Goal: Task Accomplishment & Management: Use online tool/utility

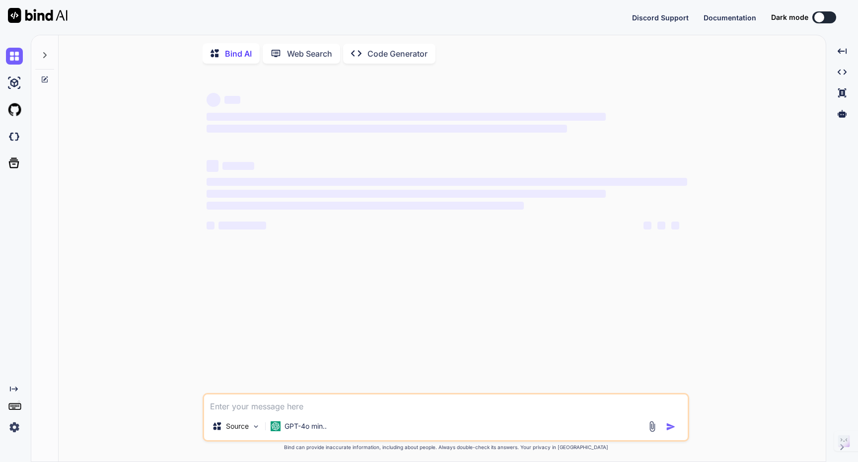
type textarea "x"
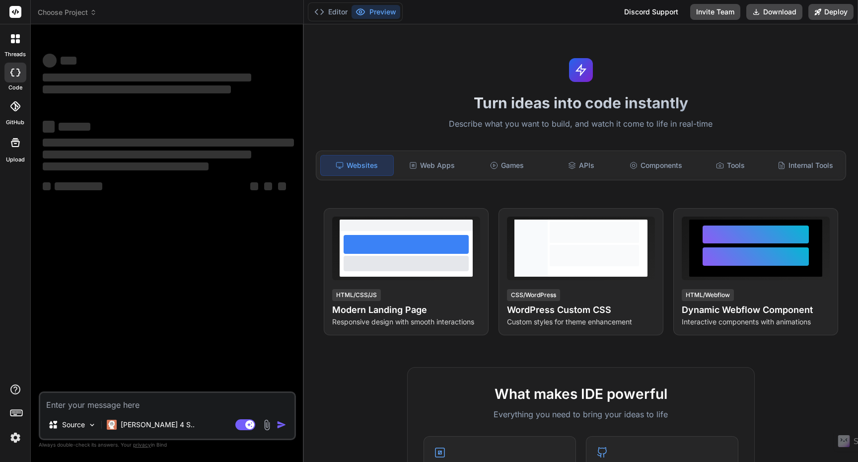
click at [75, 11] on span "Choose Project" at bounding box center [67, 12] width 59 height 10
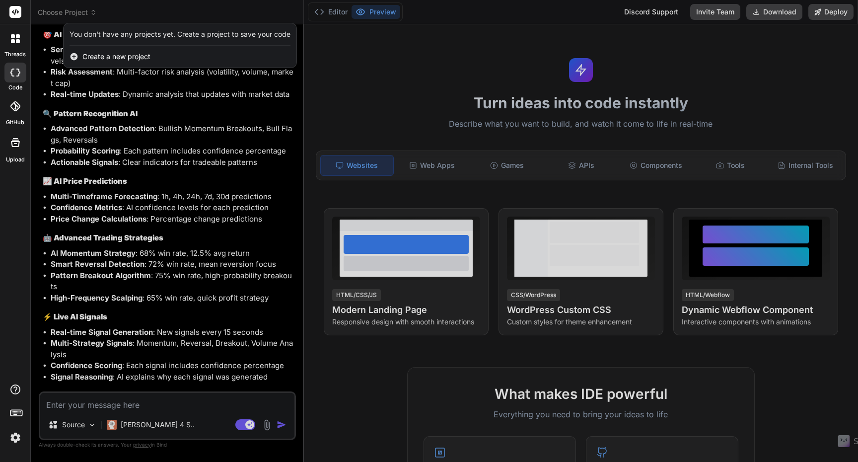
click at [115, 60] on span "Create a new project" at bounding box center [116, 57] width 68 height 10
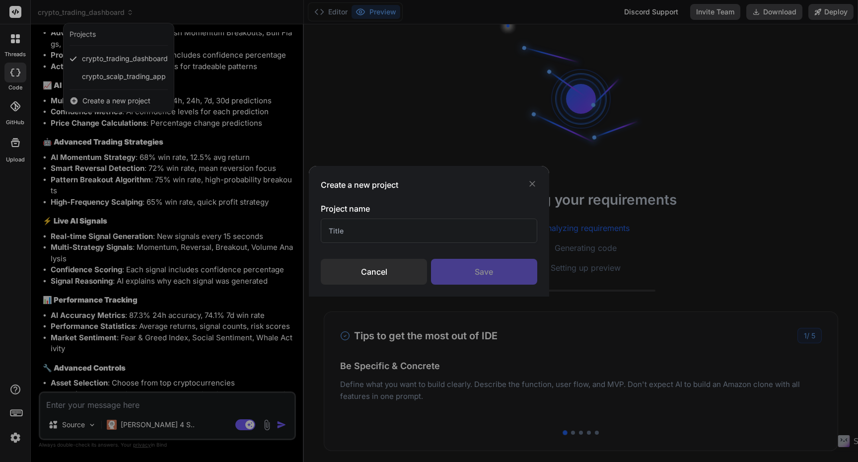
type textarea "x"
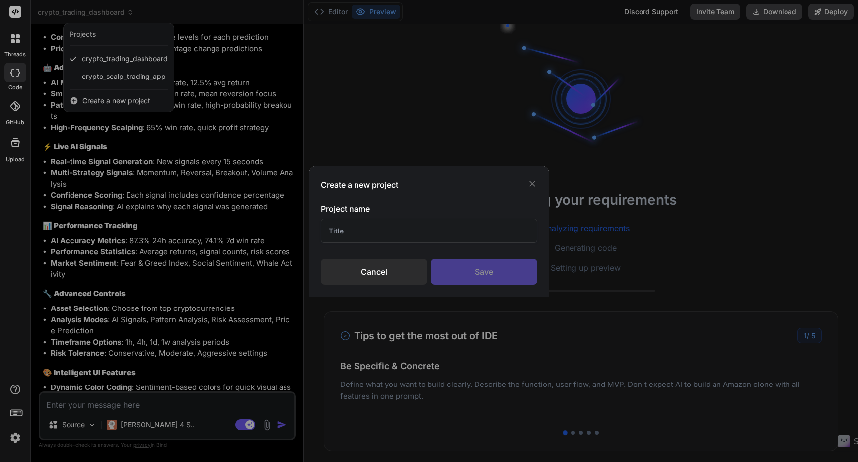
scroll to position [2572, 0]
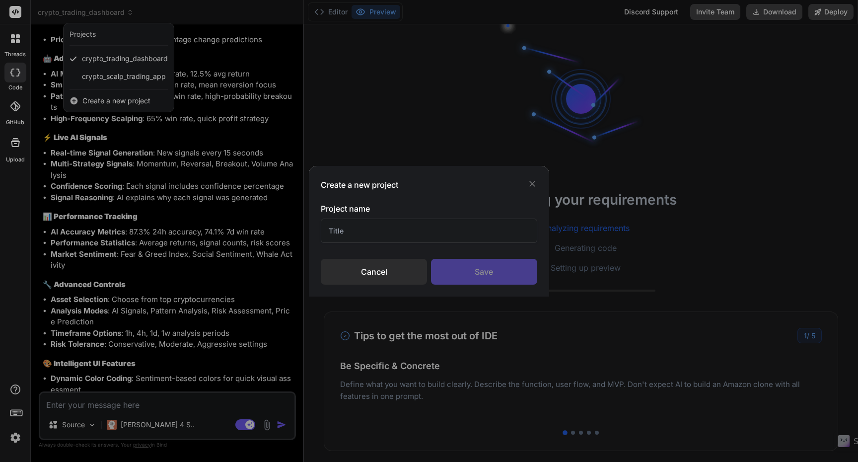
click at [118, 101] on div "Create a new project Project name Cancel Save" at bounding box center [429, 231] width 858 height 462
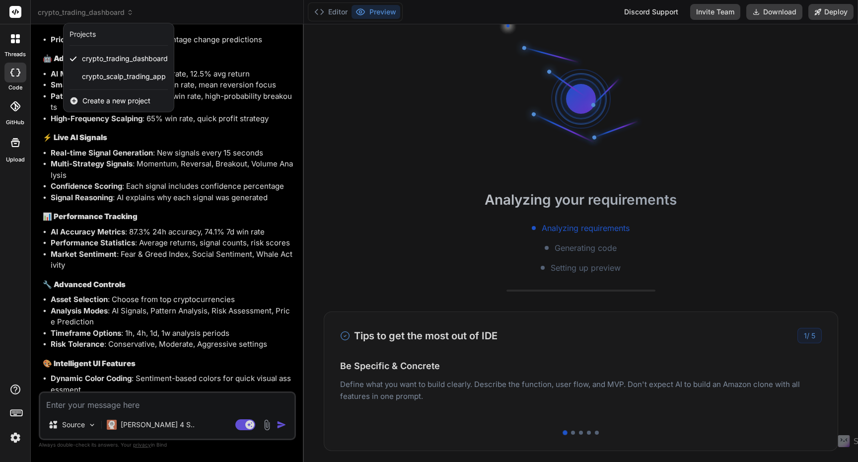
click at [109, 101] on span "Create a new project" at bounding box center [116, 101] width 68 height 10
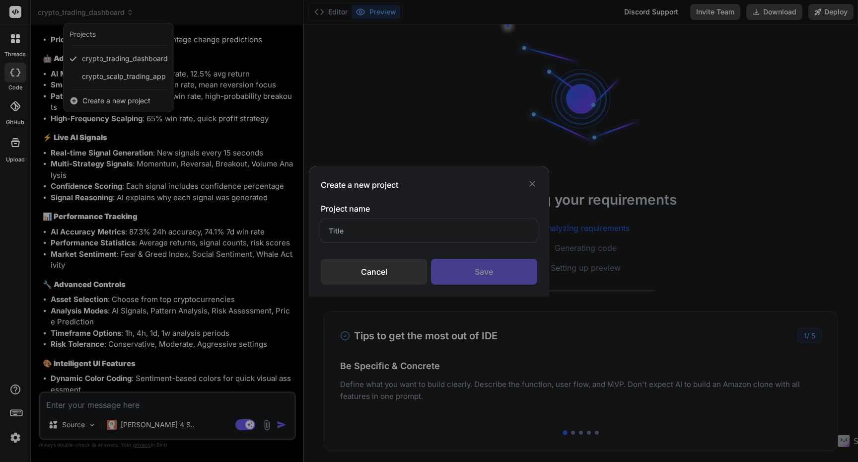
click at [362, 234] on input "text" at bounding box center [429, 230] width 216 height 24
type input "Book Summery"
click at [504, 272] on div "Save" at bounding box center [484, 272] width 106 height 26
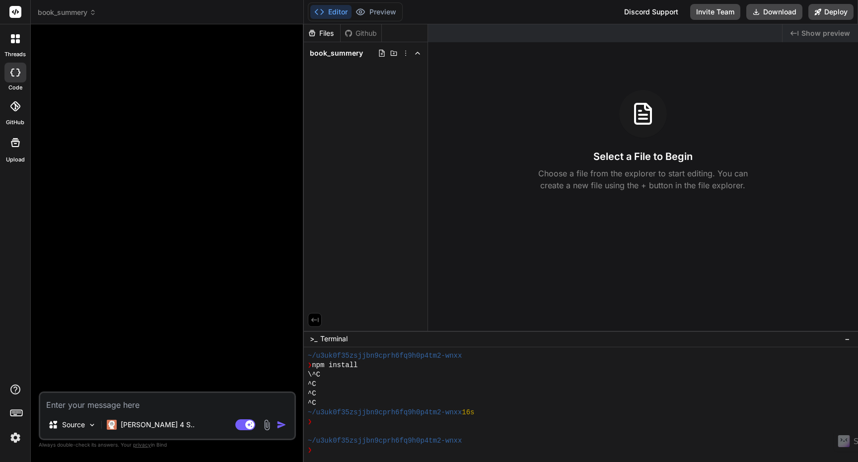
click at [149, 404] on textarea at bounding box center [167, 402] width 254 height 18
paste textarea "Objective: Develop an AI-powered mobile/web app that generates concise, accurat…"
type textarea "x"
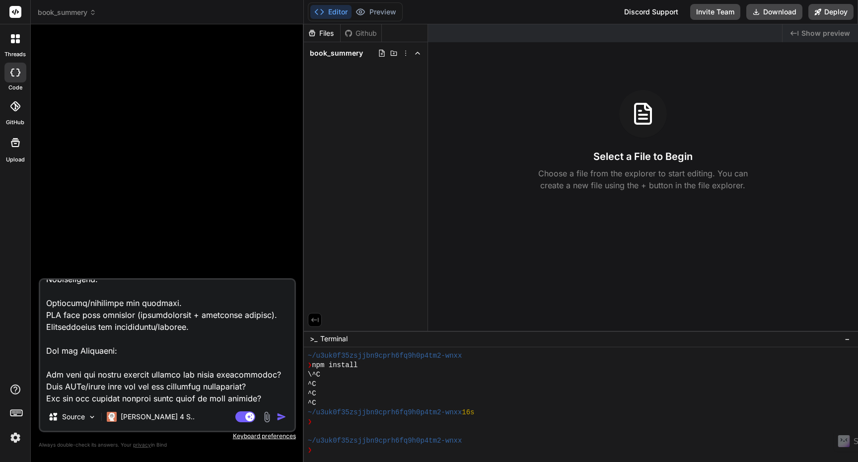
scroll to position [788, 0]
type textarea "Objective: Develop an AI-powered mobile/web app that generates concise, accurat…"
click at [283, 418] on img "button" at bounding box center [281, 417] width 10 height 10
type textarea "x"
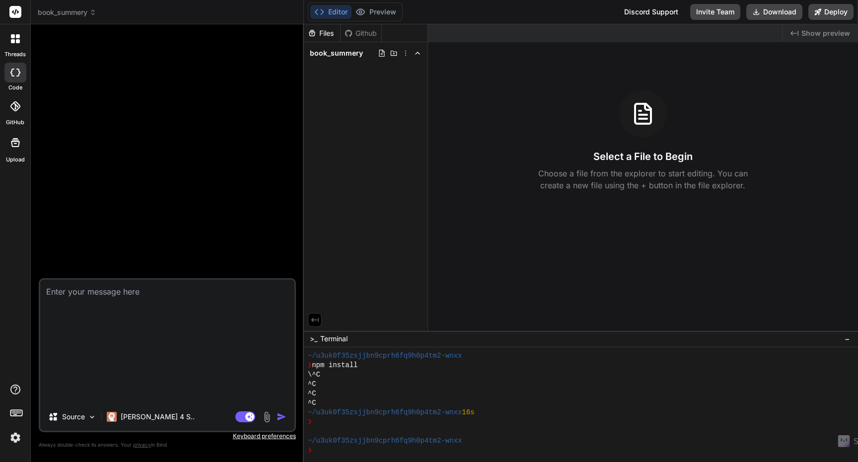
scroll to position [0, 0]
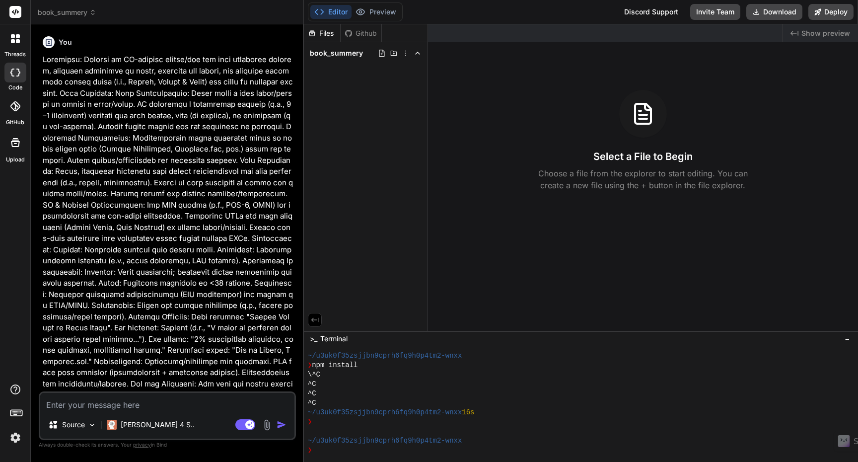
click at [280, 424] on img "button" at bounding box center [281, 424] width 10 height 10
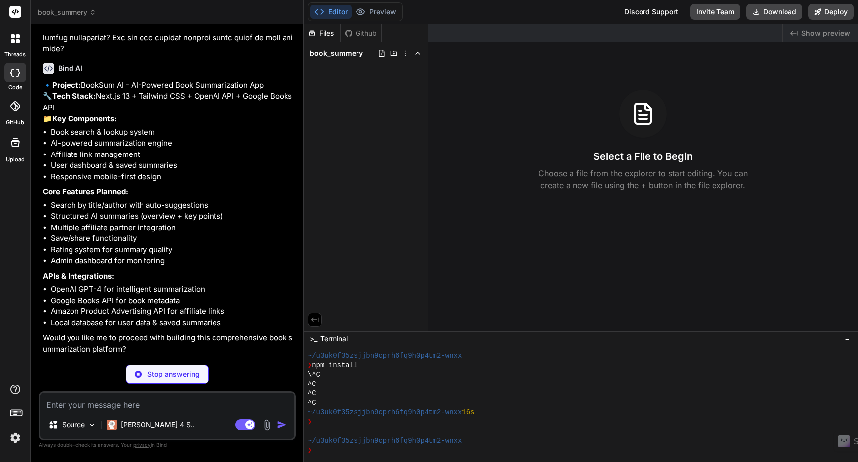
scroll to position [345, 0]
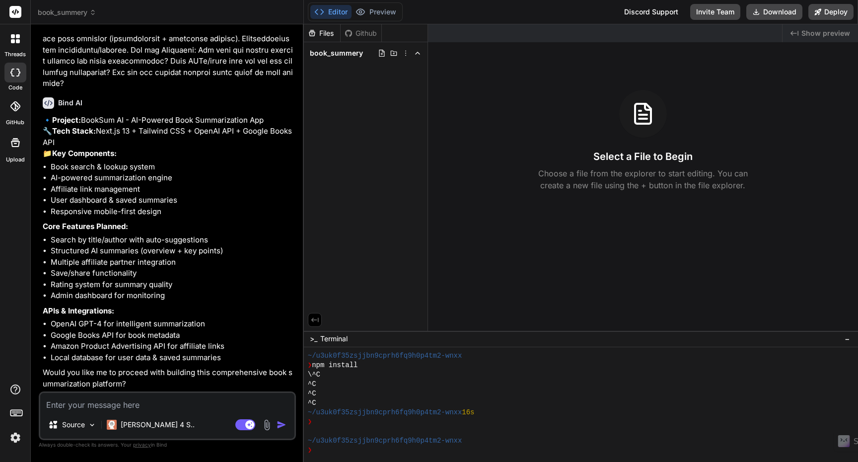
click at [161, 400] on textarea at bounding box center [167, 402] width 254 height 18
type textarea "x"
type textarea "y"
type textarea "x"
type textarea "ye"
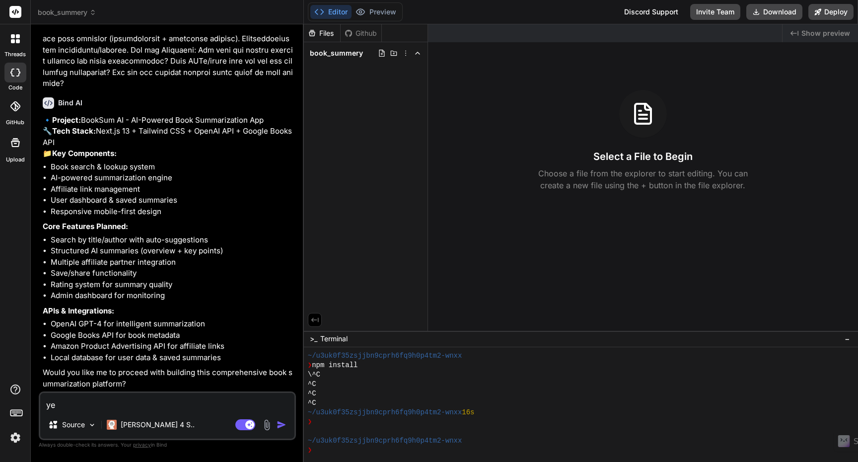
type textarea "x"
type textarea "yes"
type textarea "x"
type textarea "yes"
type textarea "x"
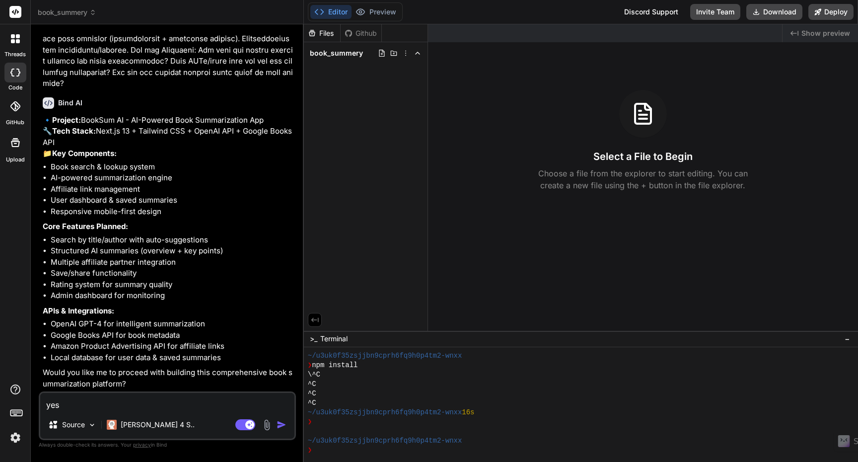
type textarea "yes p"
type textarea "x"
type textarea "yes pl"
type textarea "x"
type textarea "yes ple"
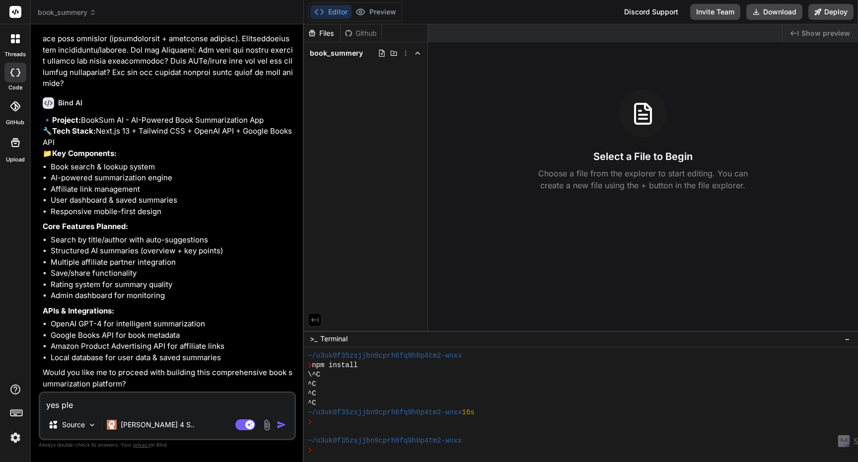
type textarea "x"
type textarea "yes plea"
type textarea "x"
type textarea "yes pleas"
type textarea "x"
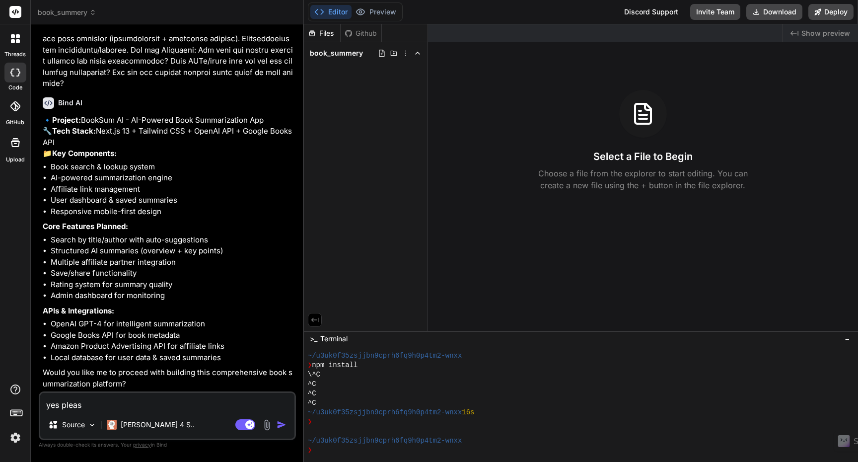
type textarea "yes please"
type textarea "x"
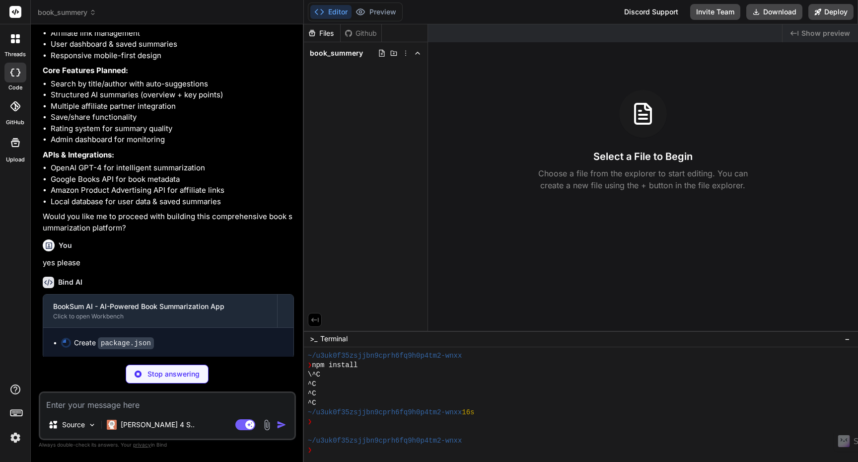
scroll to position [502, 0]
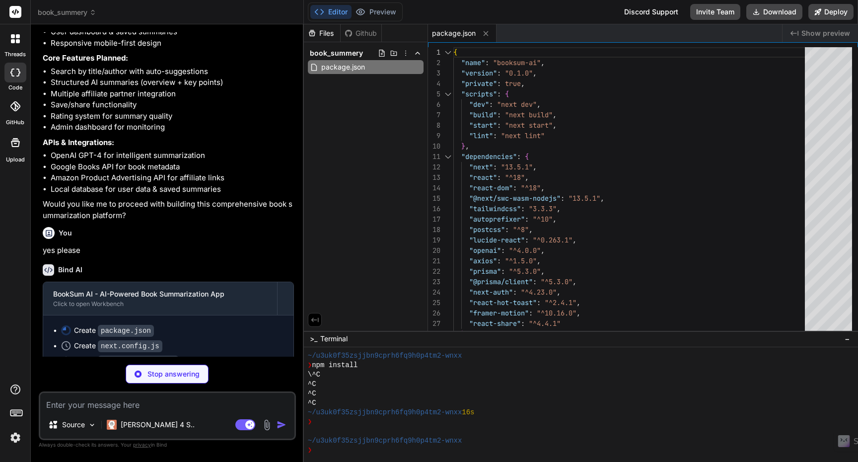
type textarea "x"
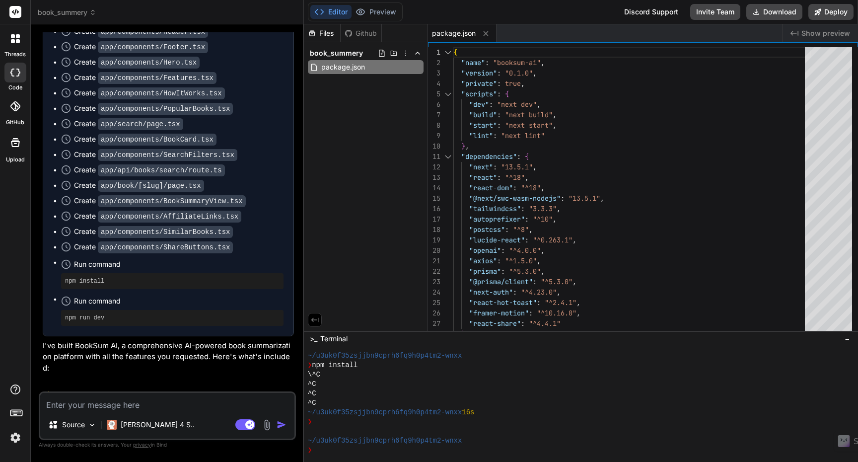
scroll to position [922, 0]
